Goal: Complete application form: Complete application form

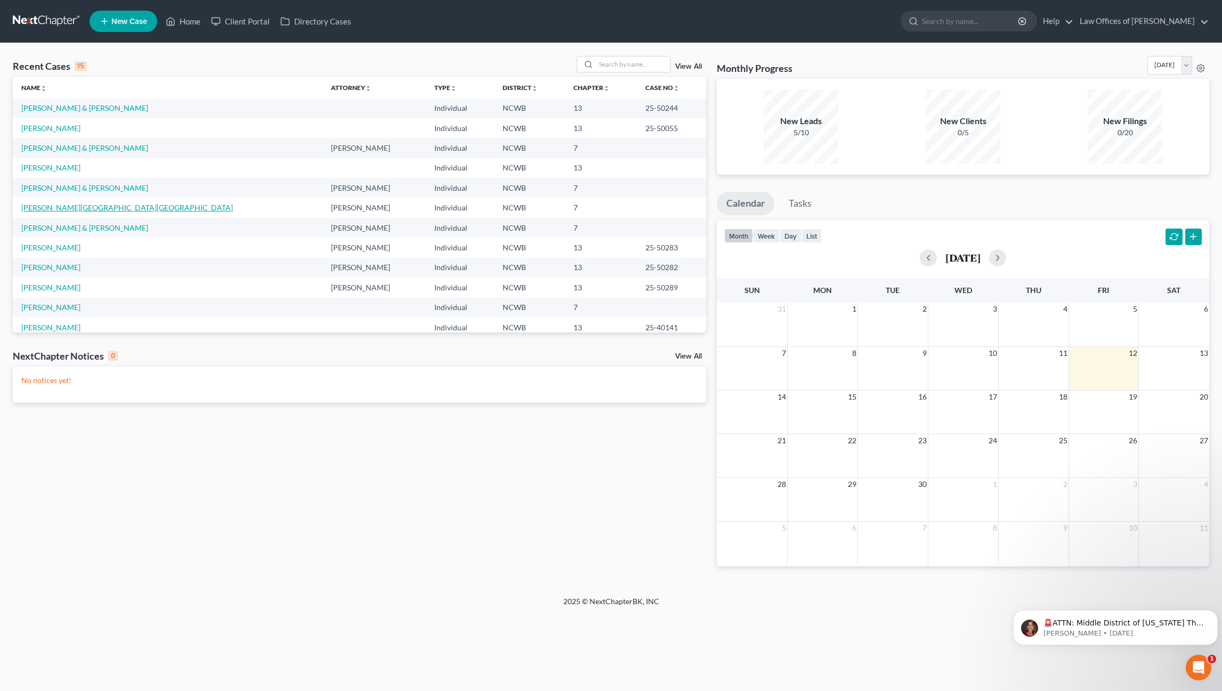
click at [46, 209] on link "[PERSON_NAME][GEOGRAPHIC_DATA][GEOGRAPHIC_DATA]" at bounding box center [127, 207] width 212 height 9
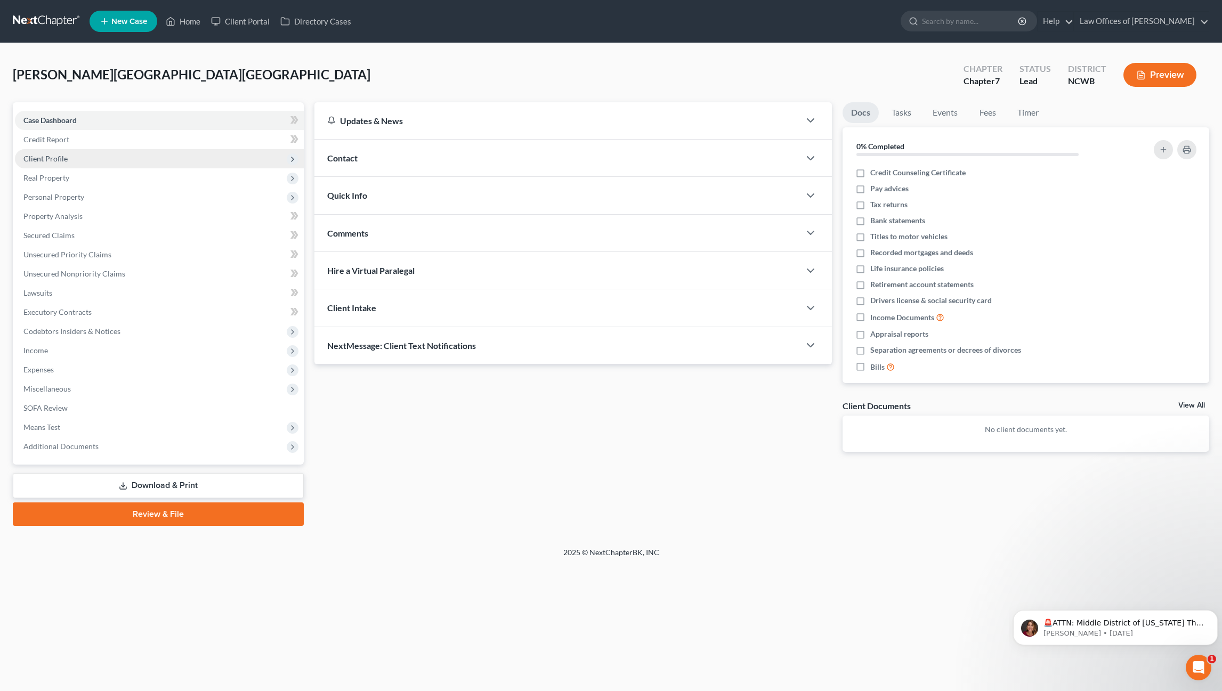
click at [41, 159] on span "Client Profile" at bounding box center [45, 158] width 44 height 9
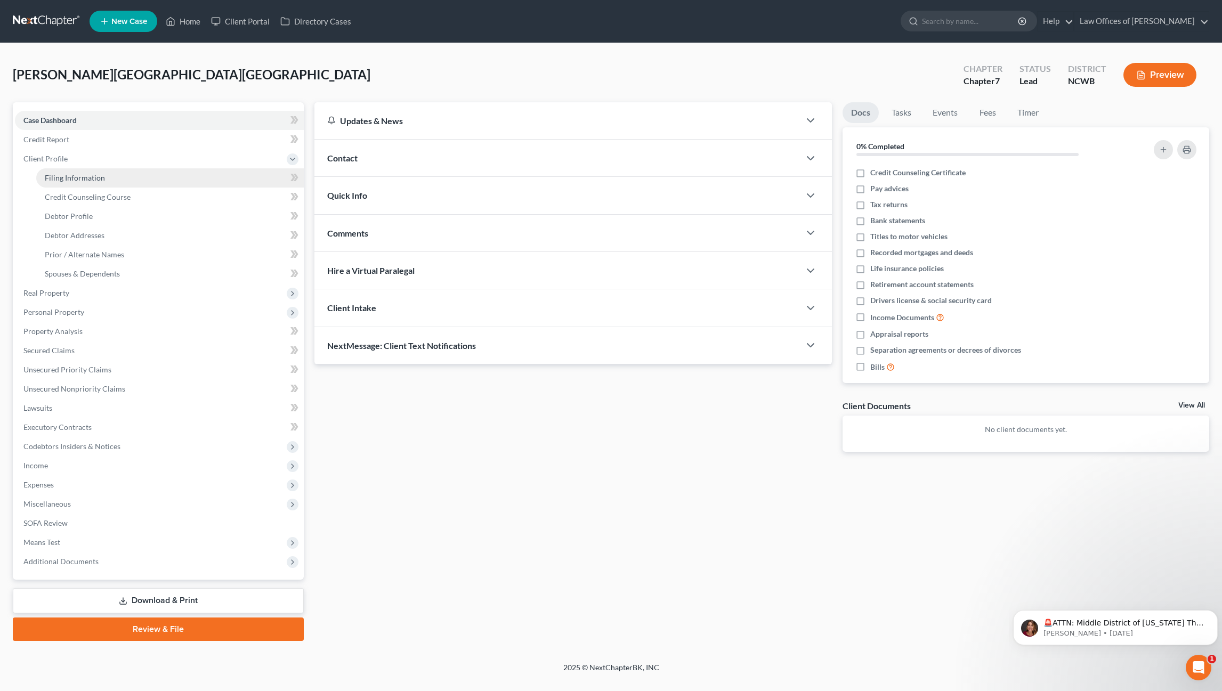
click at [67, 178] on span "Filing Information" at bounding box center [75, 177] width 60 height 9
select select "1"
select select "0"
select select "28"
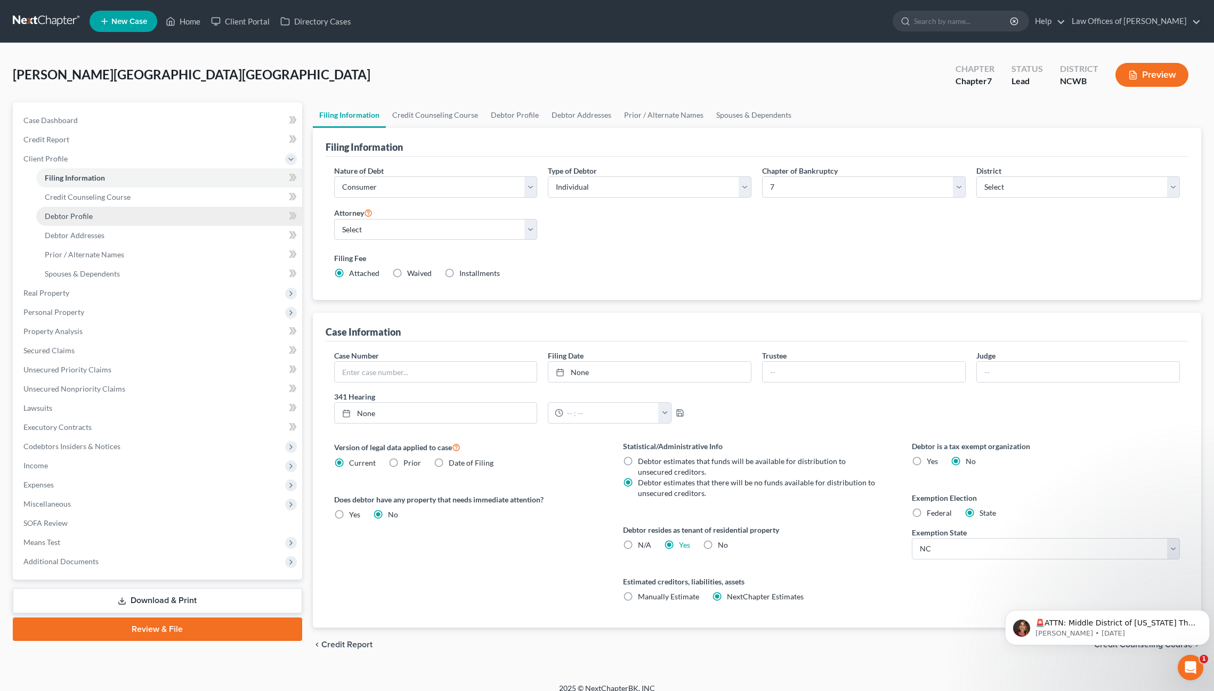
click at [61, 216] on span "Debtor Profile" at bounding box center [69, 216] width 48 height 9
select select "1"
select select "3"
